Goal: Navigation & Orientation: Find specific page/section

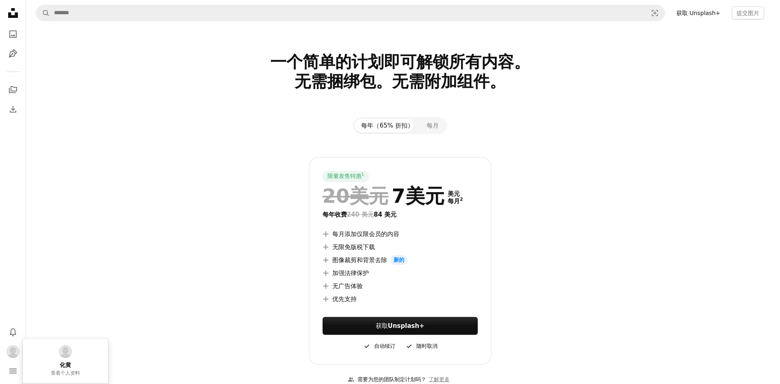
scroll to position [81, 0]
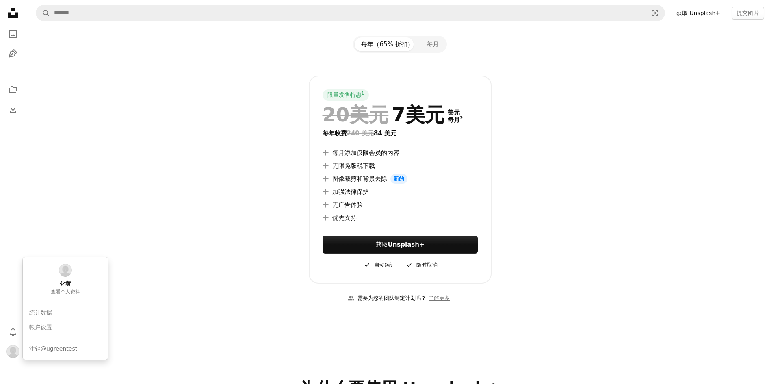
click at [13, 373] on body "Unsplash logo Unsplash Home A photo Pen Tool A stack of folders Download Bell n…" at bounding box center [387, 192] width 774 height 384
click at [10, 350] on img "轮廓" at bounding box center [13, 351] width 13 height 13
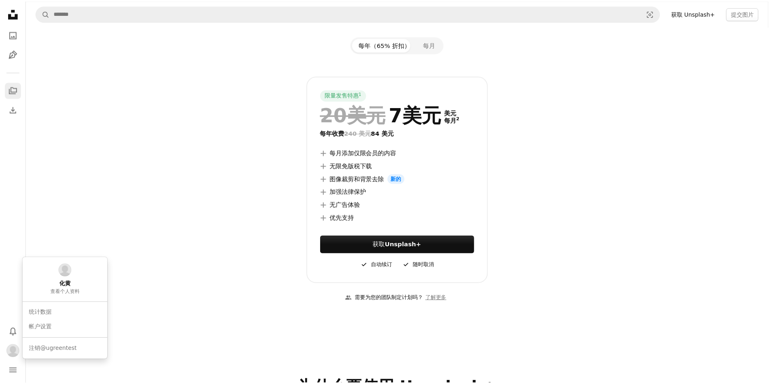
scroll to position [81, 0]
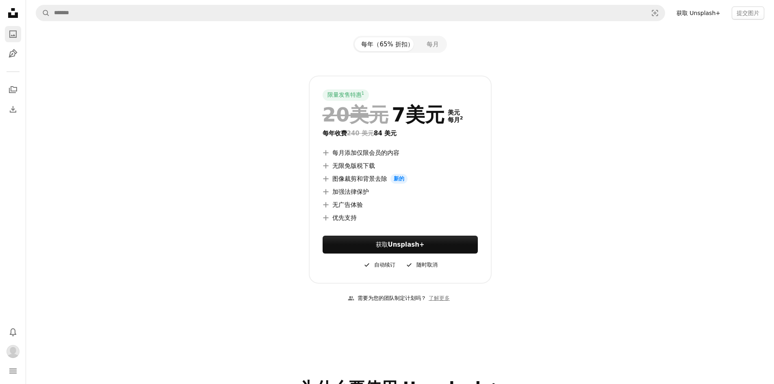
click at [11, 33] on icon "A photo" at bounding box center [13, 34] width 10 height 10
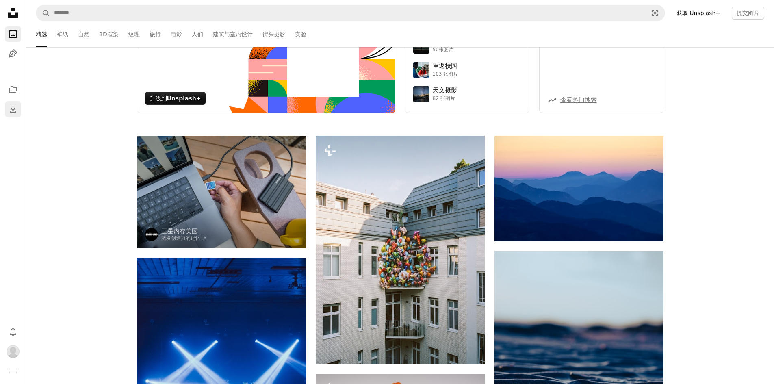
click at [11, 107] on icon "Download" at bounding box center [13, 109] width 10 height 10
